Goal: Find contact information: Find contact information

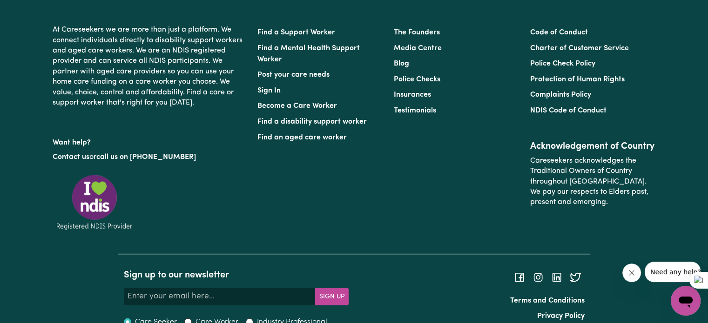
scroll to position [2269, 0]
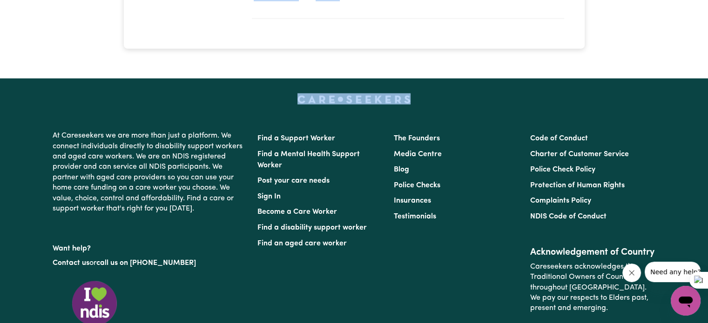
drag, startPoint x: 249, startPoint y: 39, endPoint x: 429, endPoint y: 60, distance: 180.8
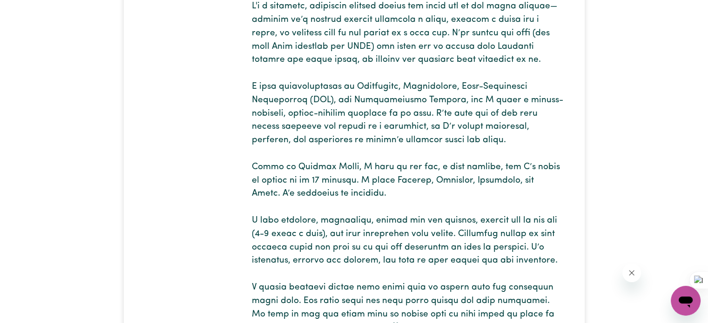
click at [362, 167] on p at bounding box center [408, 167] width 312 height 335
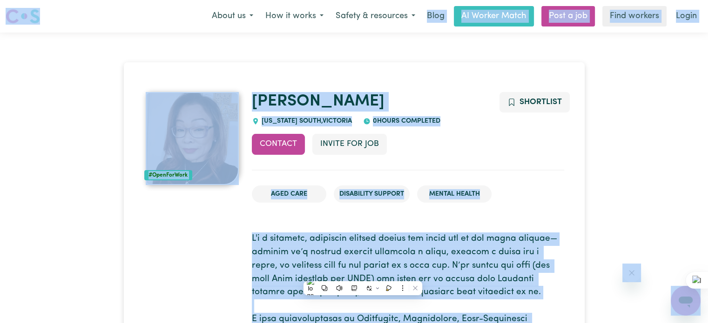
drag, startPoint x: 283, startPoint y: 201, endPoint x: 276, endPoint y: 171, distance: 31.0
click at [284, 201] on li "Aged Care" at bounding box center [289, 195] width 74 height 18
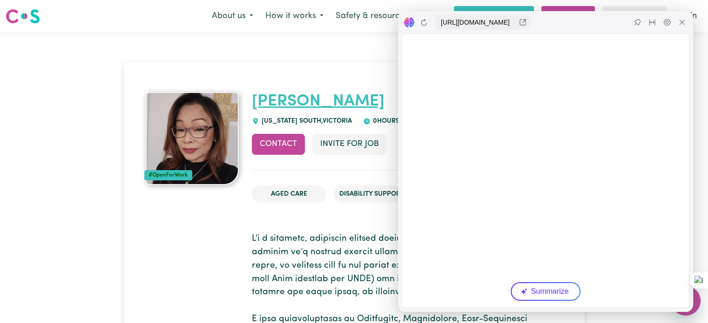
click at [260, 104] on link "[PERSON_NAME]" at bounding box center [318, 102] width 133 height 16
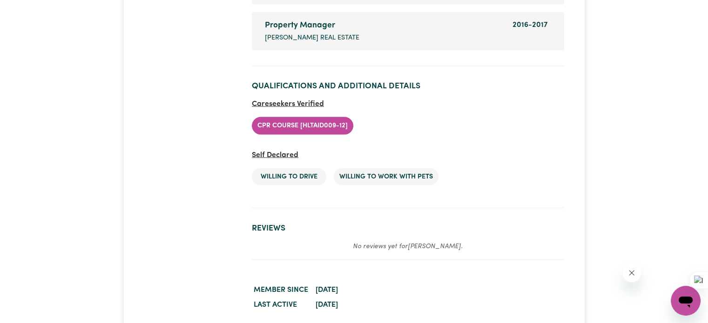
scroll to position [2004, 0]
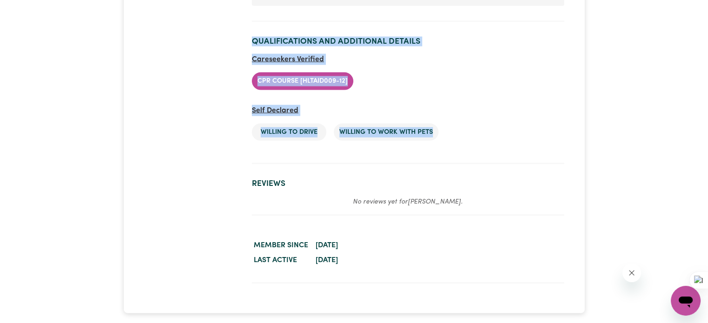
drag, startPoint x: 248, startPoint y: 96, endPoint x: 478, endPoint y: 167, distance: 240.5
copy div "Lorem IPSUMDO SITAM , Consecte 7 adipi elitseddo Eiusmod Tempor inc Utl Etdolor…"
